Goal: Use online tool/utility: Utilize a website feature to perform a specific function

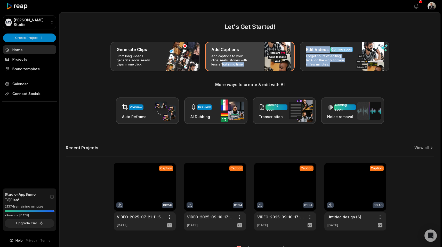
click at [222, 54] on p "Add captions to your clips, reels, stories with less effort in no time." at bounding box center [231, 60] width 40 height 12
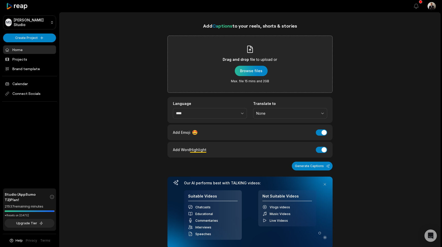
click at [249, 67] on div "button" at bounding box center [251, 71] width 33 height 10
click at [250, 70] on div "button" at bounding box center [251, 71] width 33 height 10
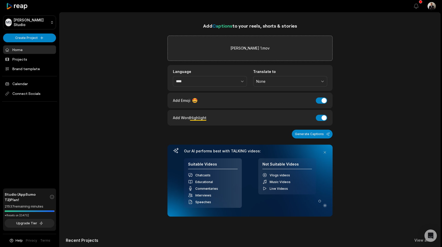
click at [316, 104] on div "Add Emoji 🤩 Add Emoji" at bounding box center [249, 101] width 165 height 16
click at [319, 101] on button "Add Emoji" at bounding box center [321, 101] width 11 height 6
click at [304, 134] on button "Generate Captions" at bounding box center [312, 134] width 41 height 9
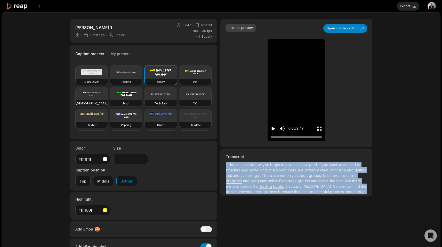
drag, startPoint x: 356, startPoint y: 188, endPoint x: 226, endPoint y: 162, distance: 132.4
click at [226, 162] on div "Transcript It doesn't matter how you begin to process your grief. If you want s…" at bounding box center [296, 172] width 152 height 47
copy p "It doesn't matter how you begin to process your grief. If you want some kind of…"
click at [108, 98] on video at bounding box center [92, 93] width 32 height 13
type input "**"
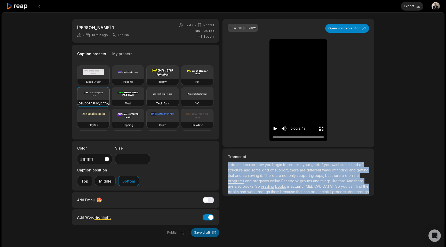
click at [198, 228] on button "Save draft" at bounding box center [205, 232] width 28 height 9
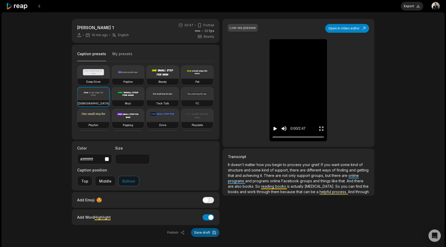
click at [205, 228] on button "Save draft" at bounding box center [205, 232] width 28 height 9
click at [274, 129] on icon "Play video" at bounding box center [275, 129] width 3 height 4
click at [274, 129] on icon "Pause video" at bounding box center [274, 129] width 1 height 4
click at [405, 7] on button "Export" at bounding box center [412, 6] width 22 height 9
